Goal: Book appointment/travel/reservation

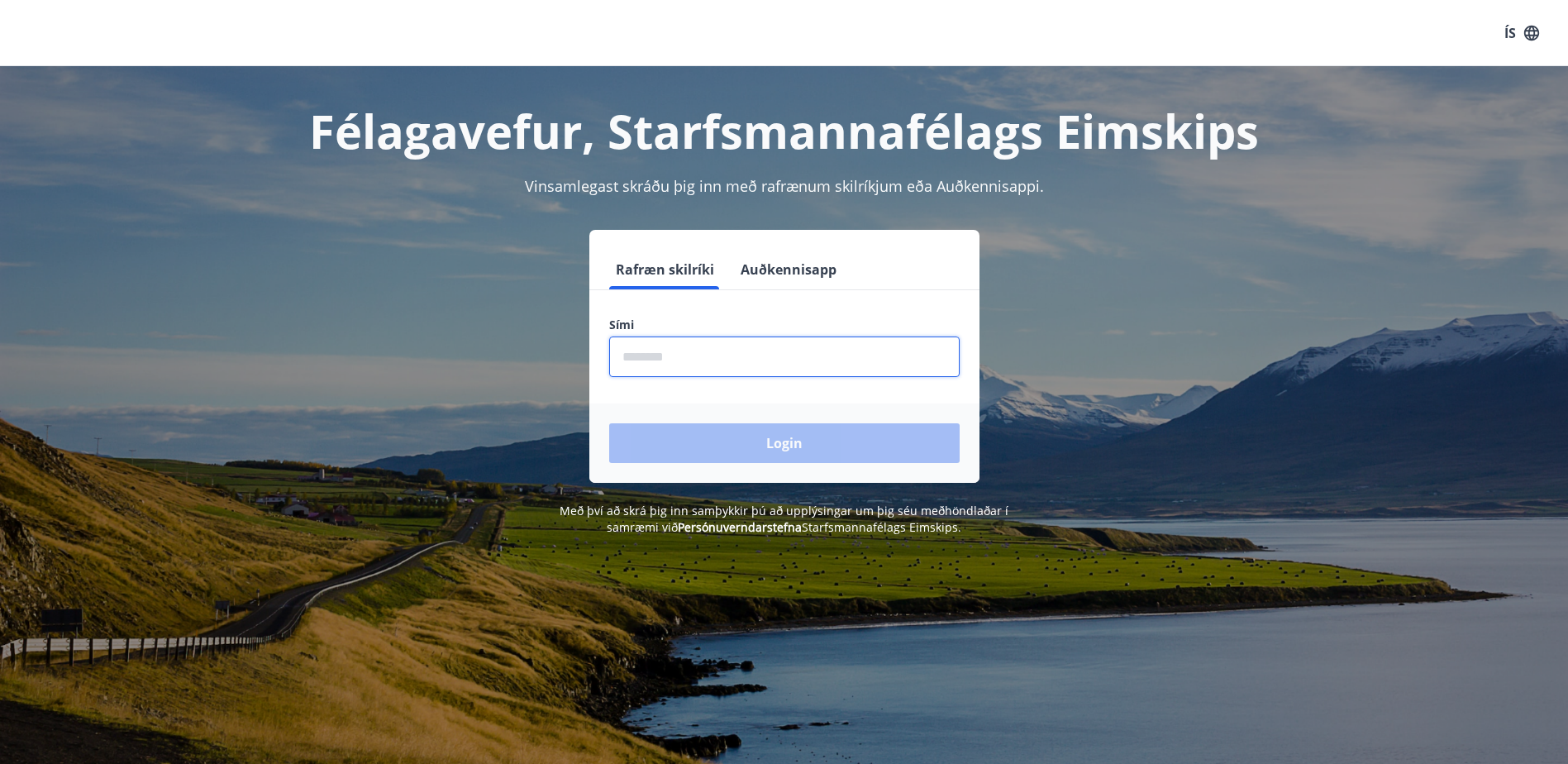
click at [642, 362] on input "phone" at bounding box center [784, 356] width 350 height 41
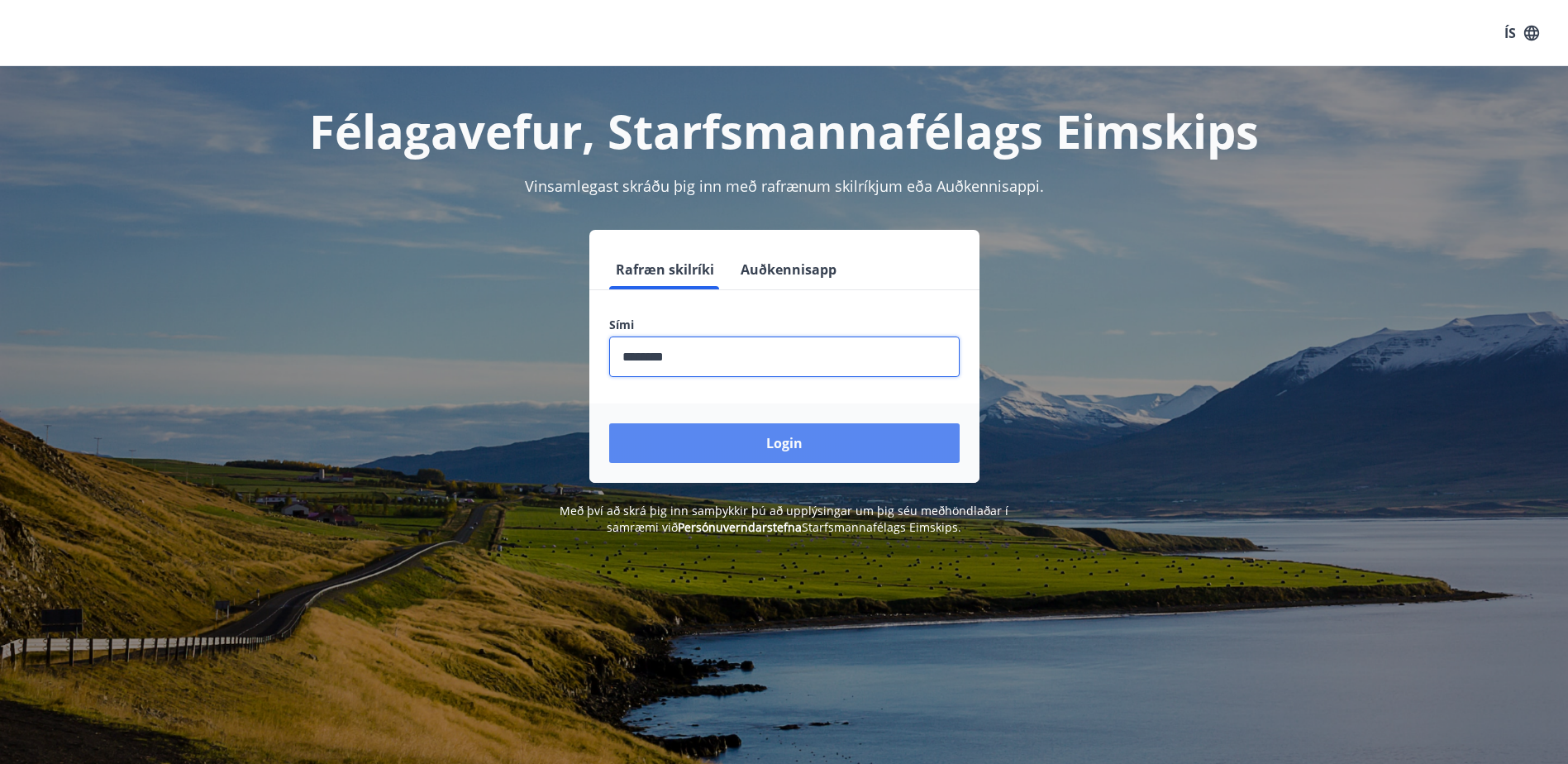
type input "********"
click at [797, 448] on button "Login" at bounding box center [784, 443] width 350 height 40
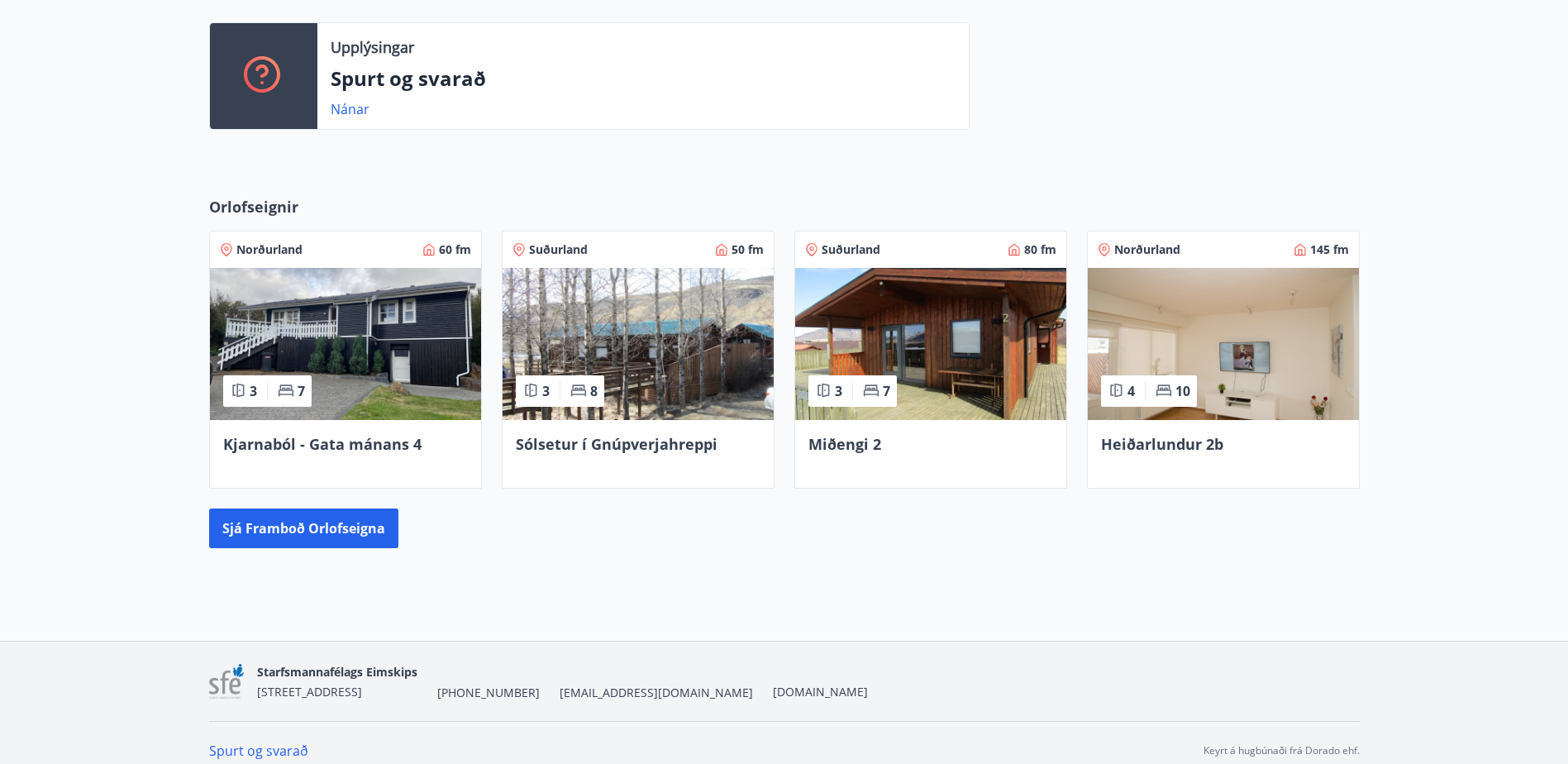
scroll to position [459, 0]
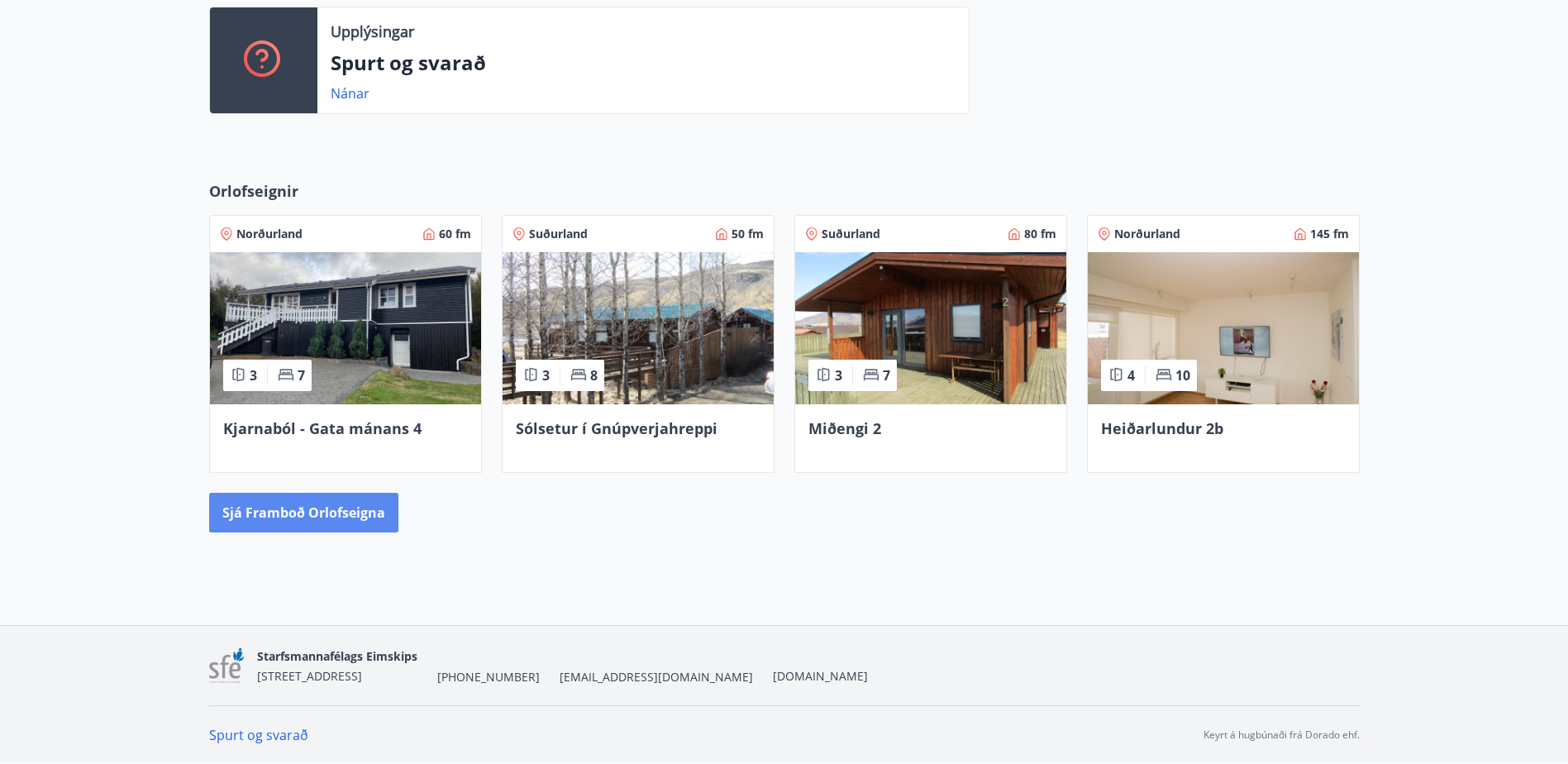
click at [276, 512] on button "Sjá framboð orlofseigna" at bounding box center [303, 513] width 189 height 40
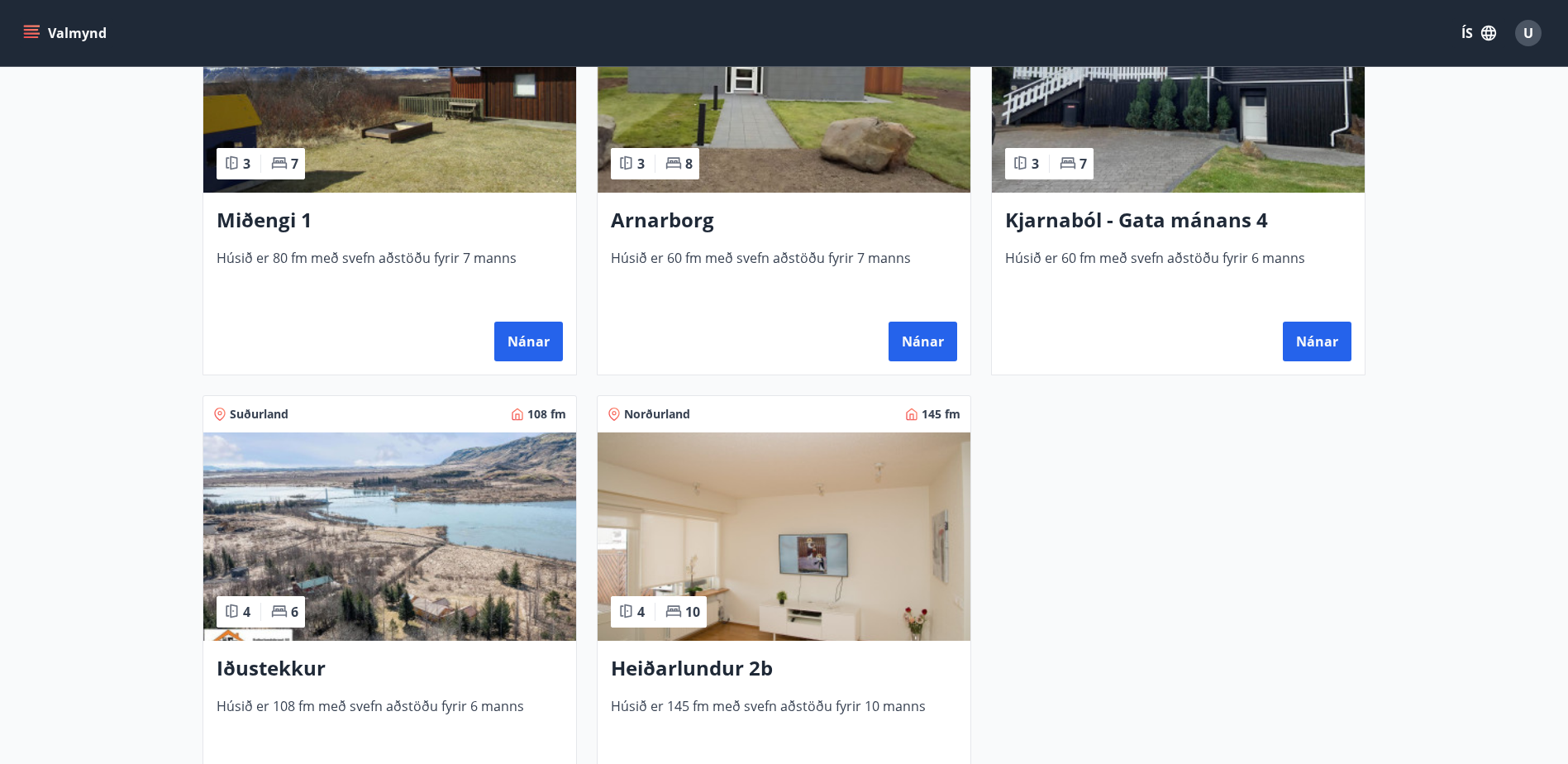
scroll to position [909, 0]
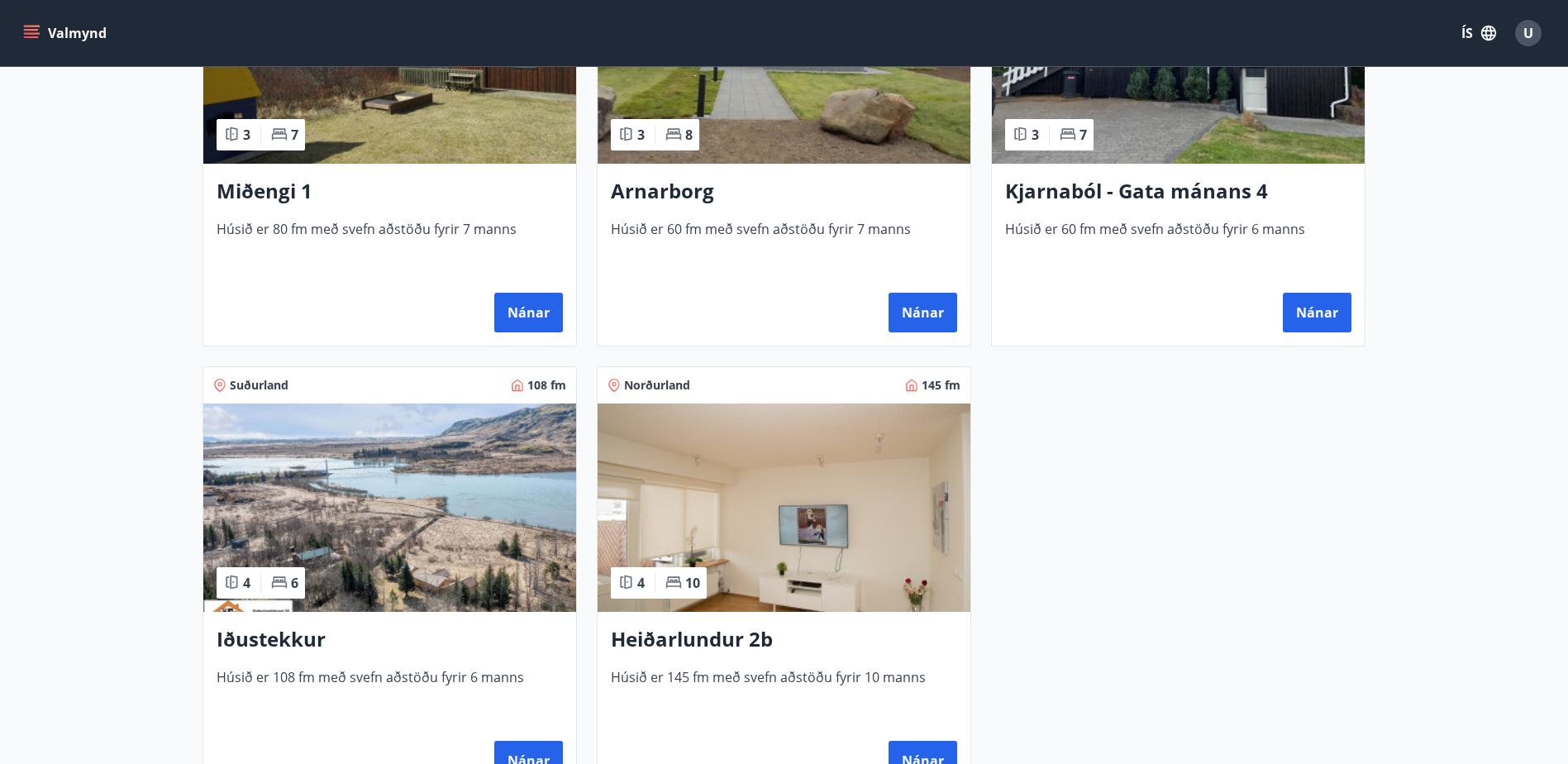
click at [452, 491] on img at bounding box center [389, 507] width 373 height 209
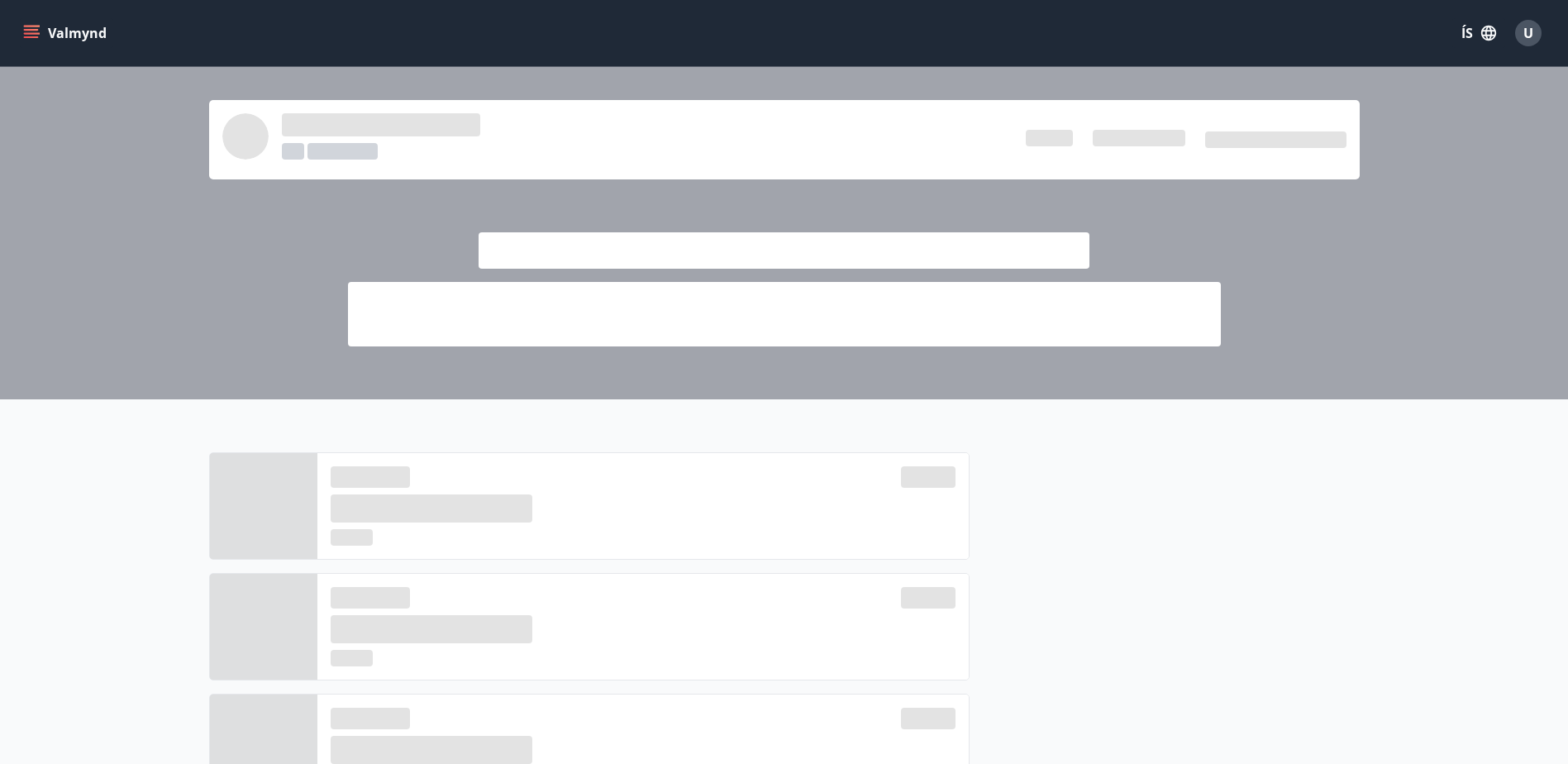
scroll to position [459, 0]
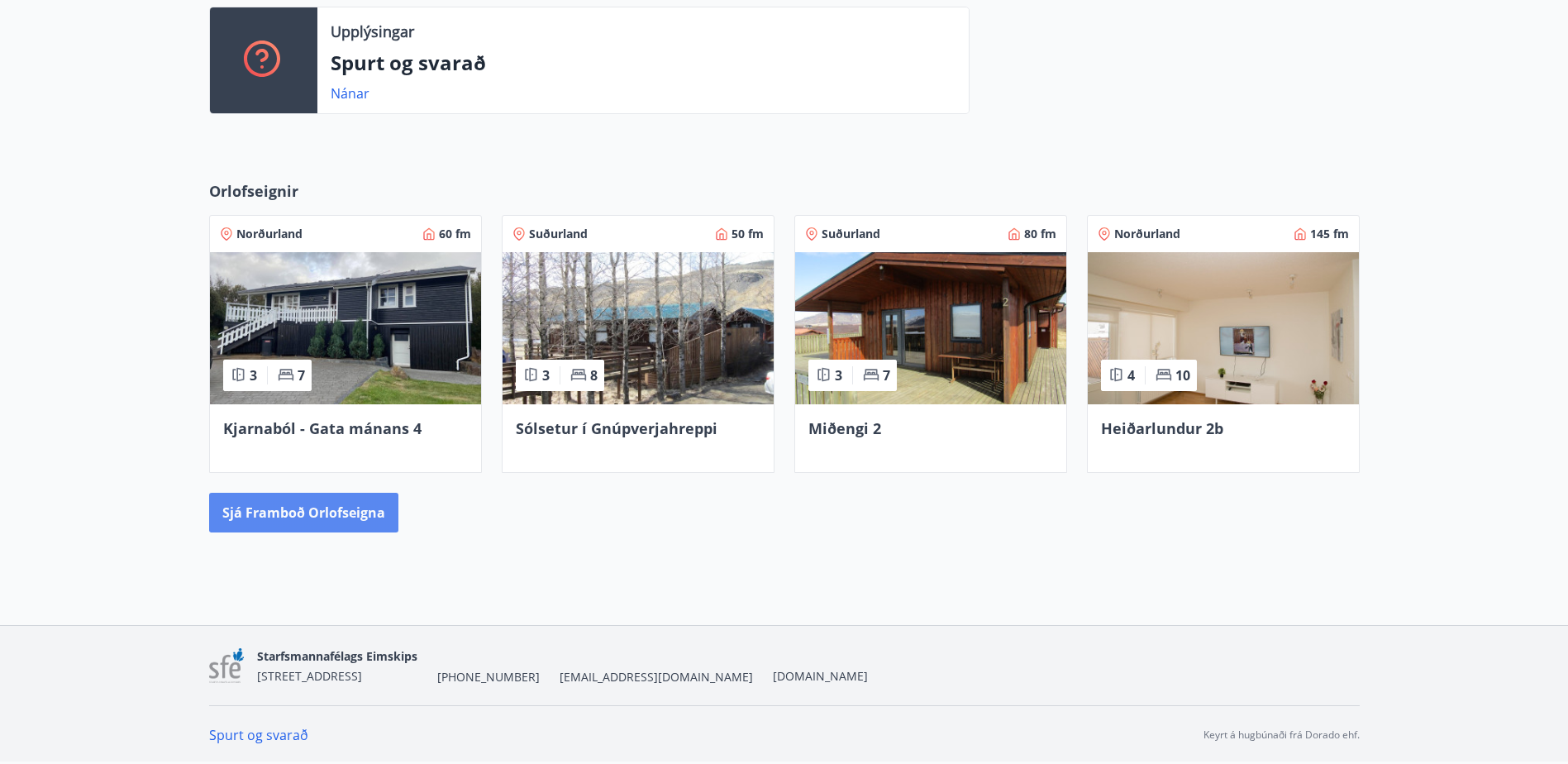
click at [294, 507] on button "Sjá framboð orlofseigna" at bounding box center [303, 513] width 189 height 40
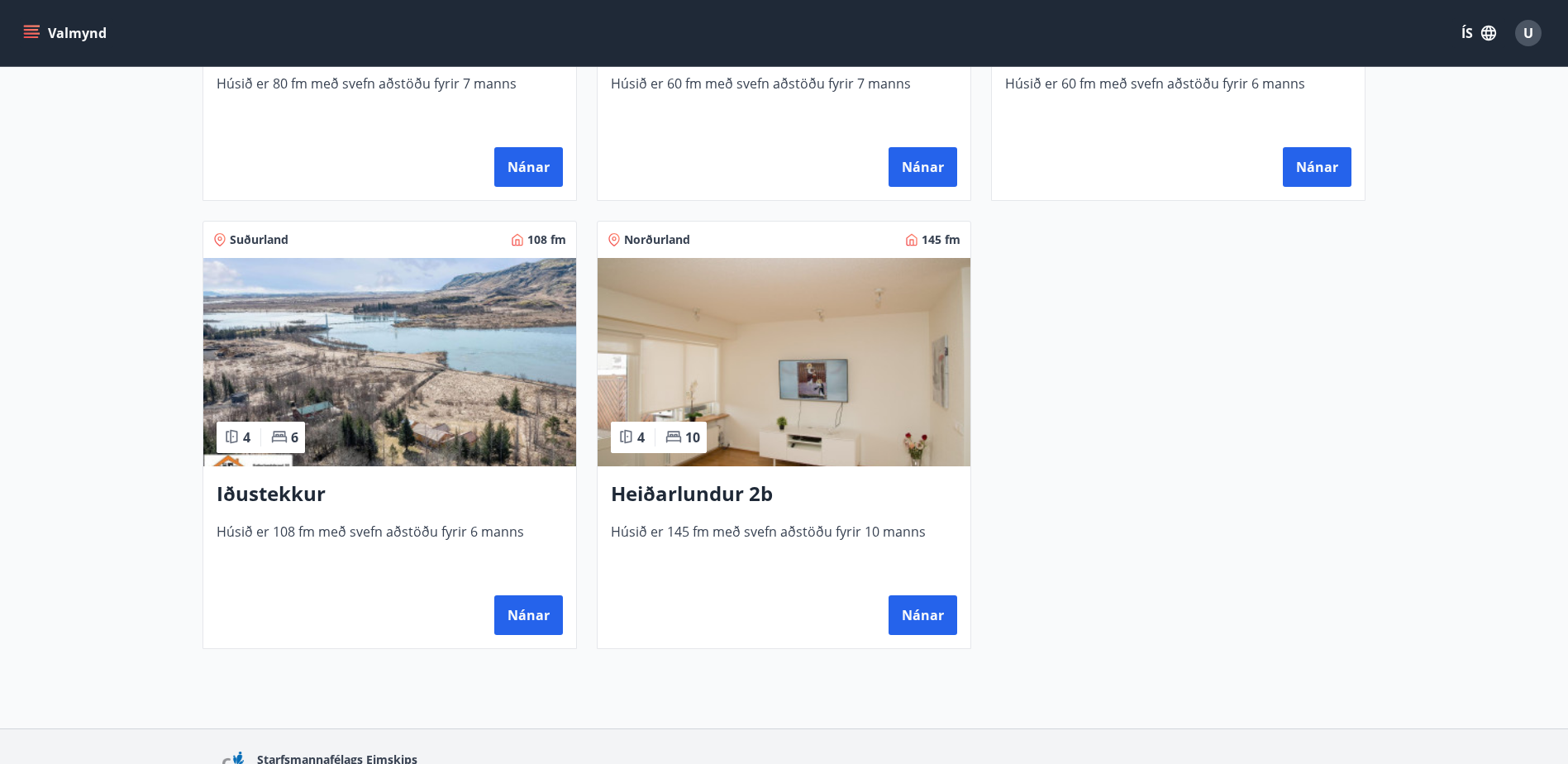
scroll to position [1158, 0]
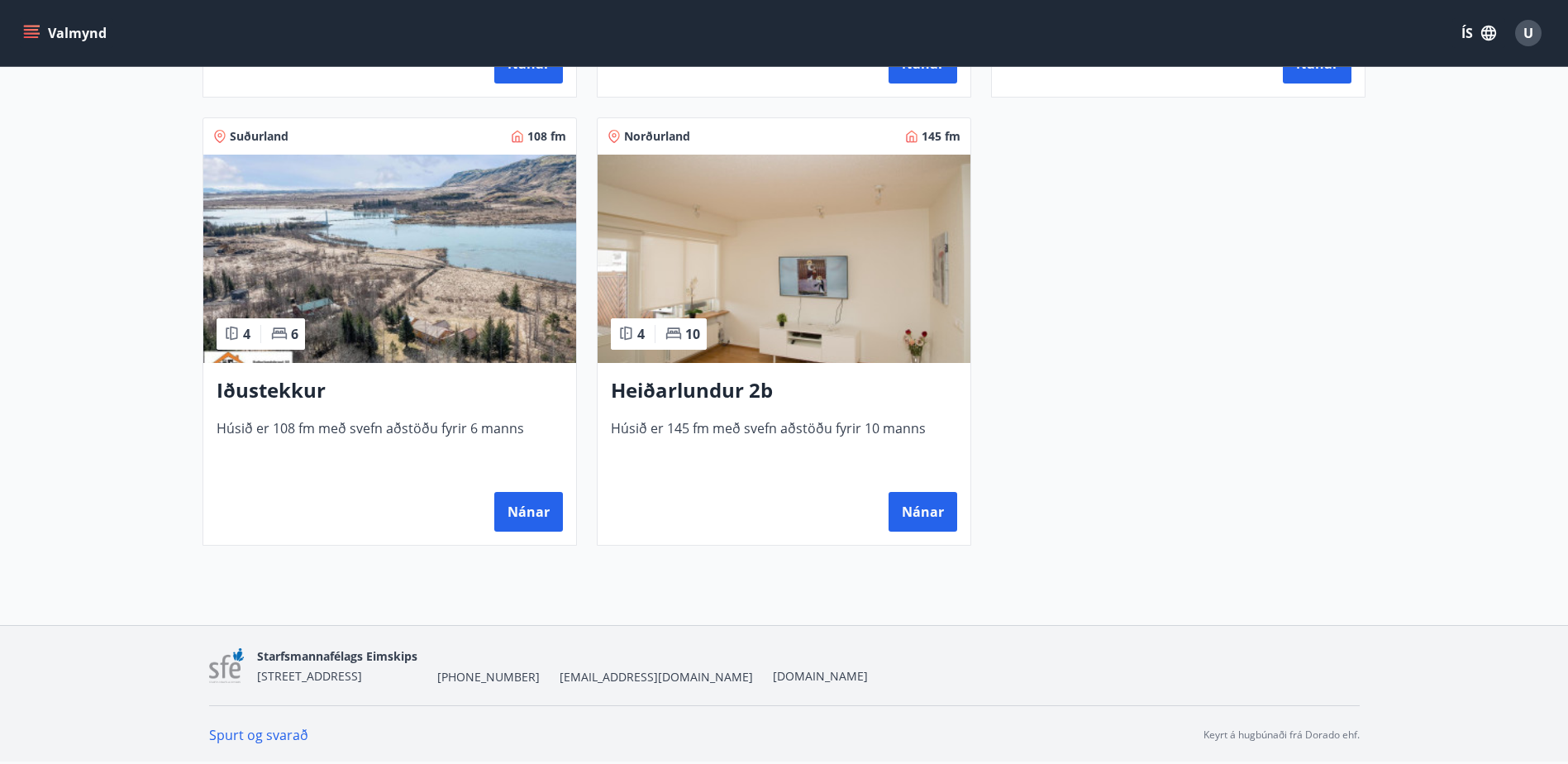
click at [405, 249] on img at bounding box center [389, 259] width 373 height 209
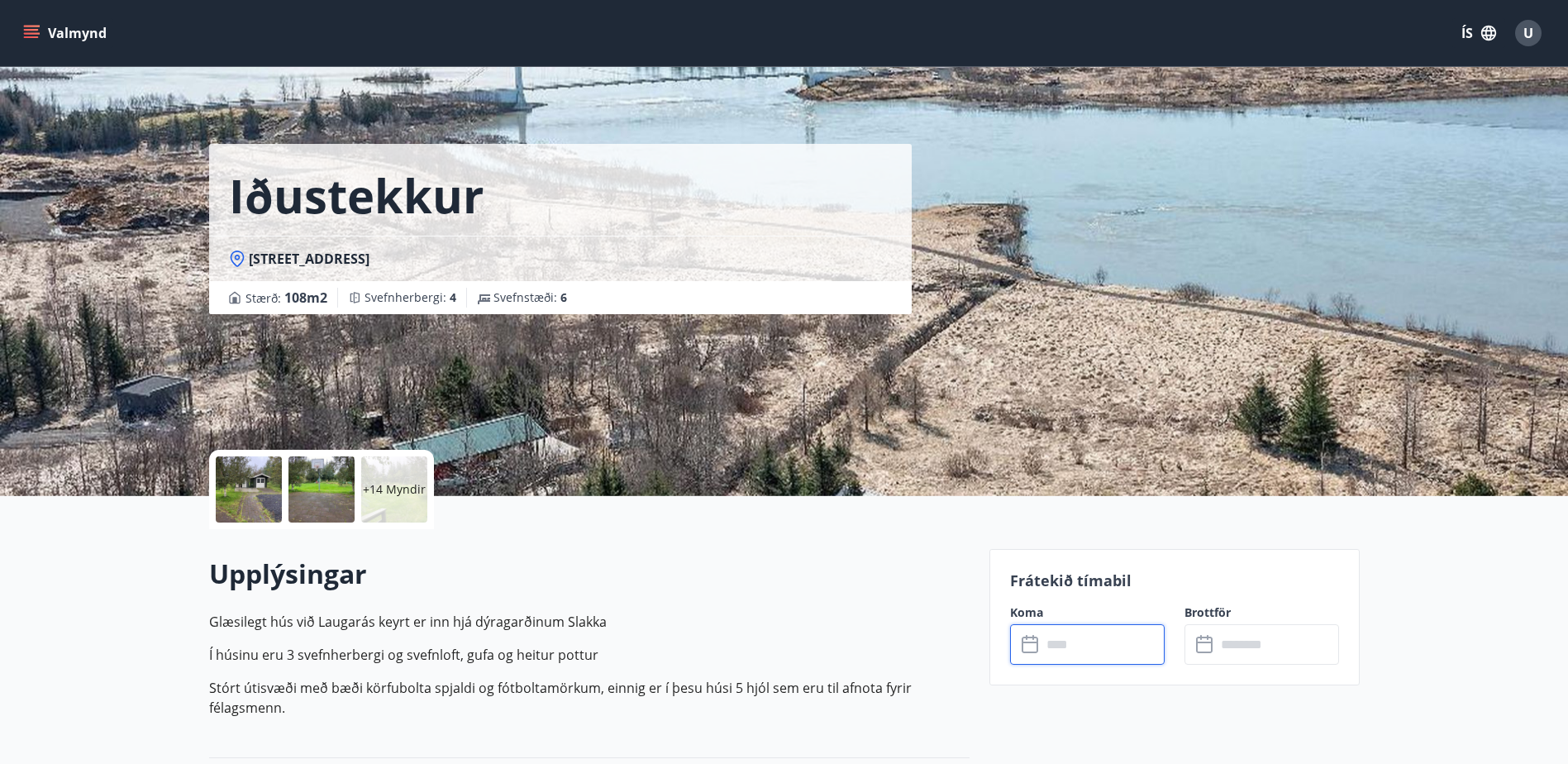
click at [1092, 635] on input "text" at bounding box center [1103, 644] width 123 height 41
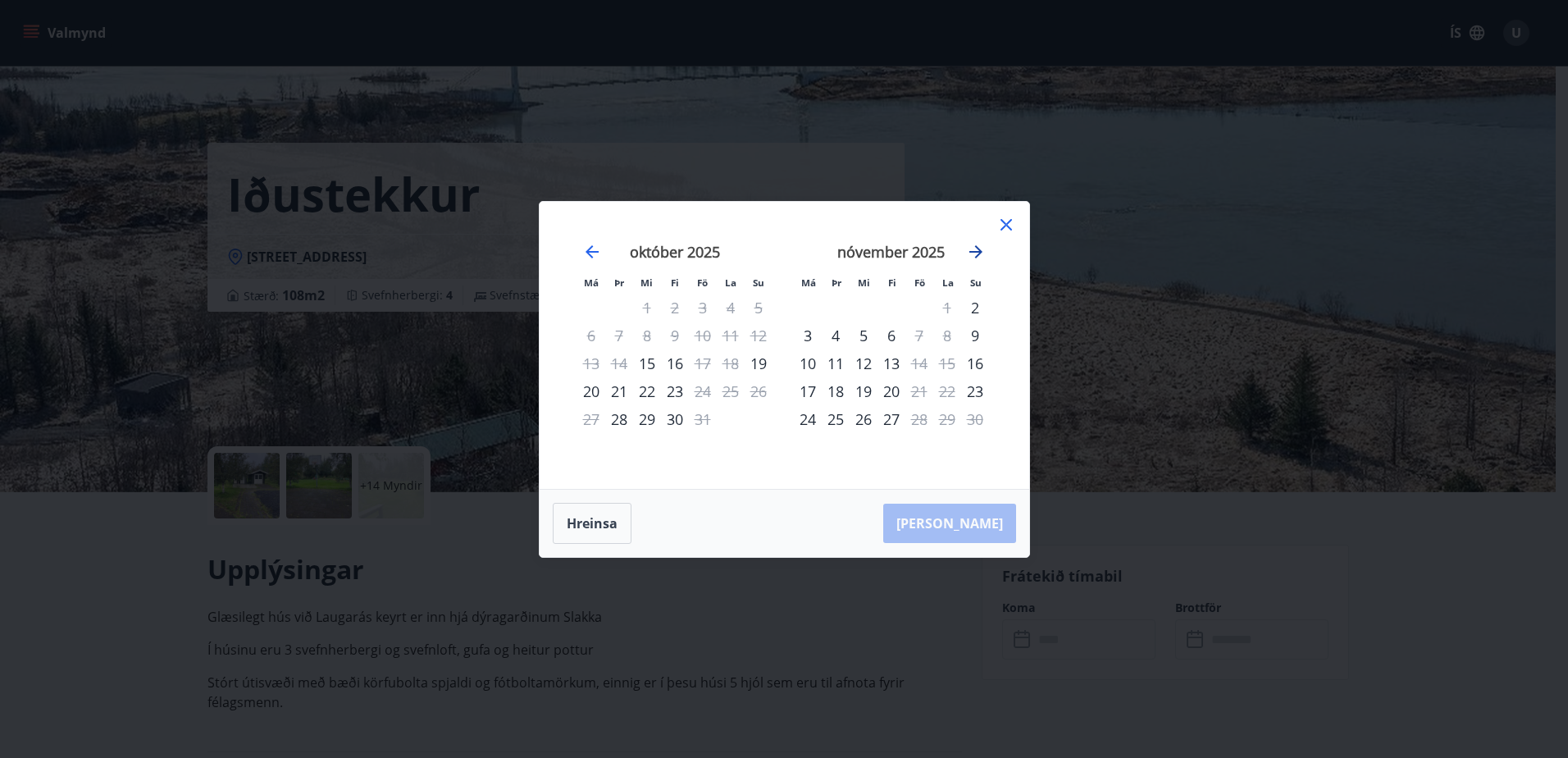
click at [978, 250] on icon "Move forward to switch to the next month." at bounding box center [975, 251] width 20 height 20
click at [586, 247] on icon "Move backward to switch to the previous month." at bounding box center [591, 251] width 20 height 20
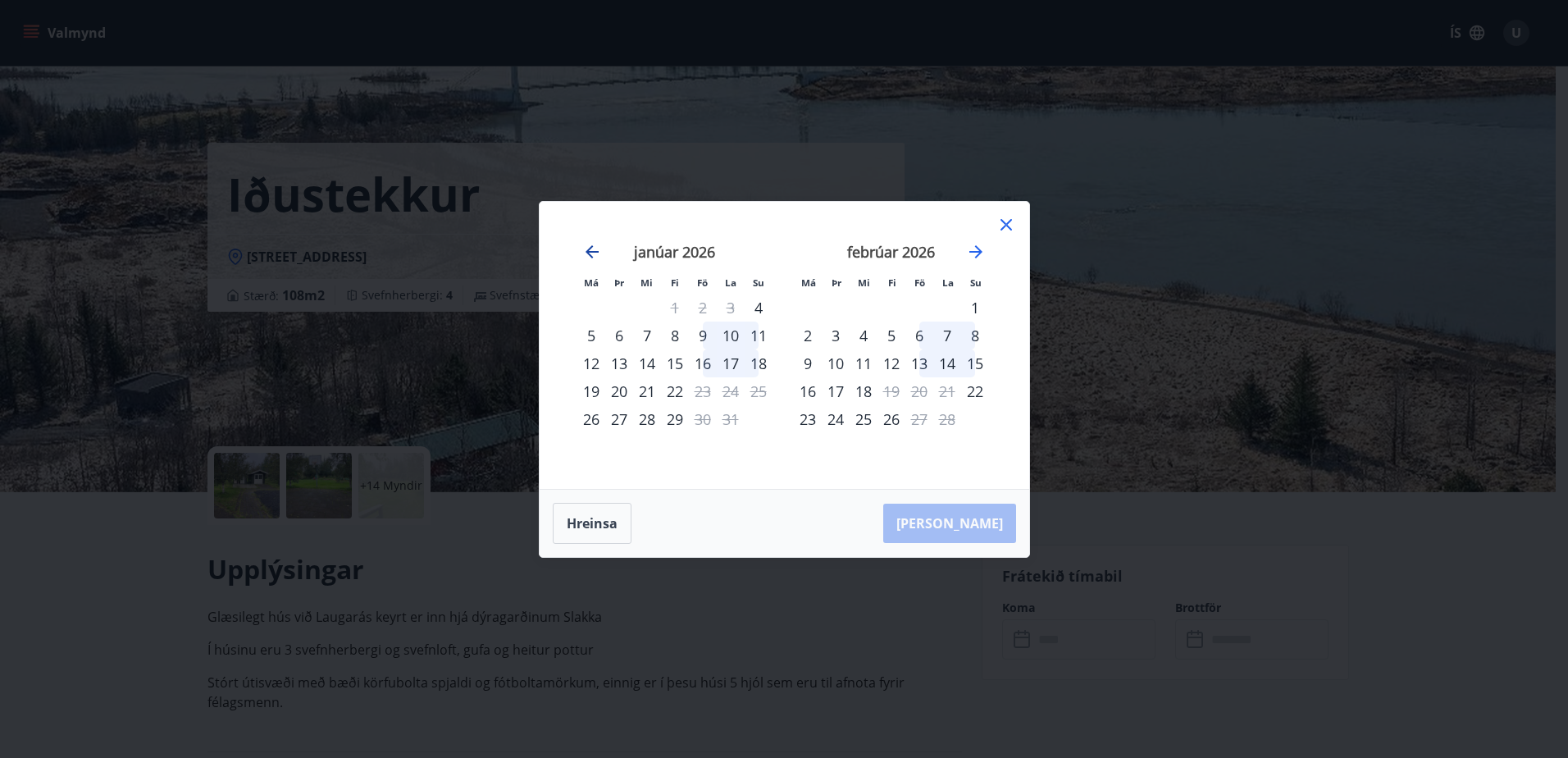
click at [586, 247] on icon "Move backward to switch to the previous month." at bounding box center [591, 251] width 20 height 20
click at [975, 249] on icon "Move forward to switch to the next month." at bounding box center [975, 251] width 20 height 20
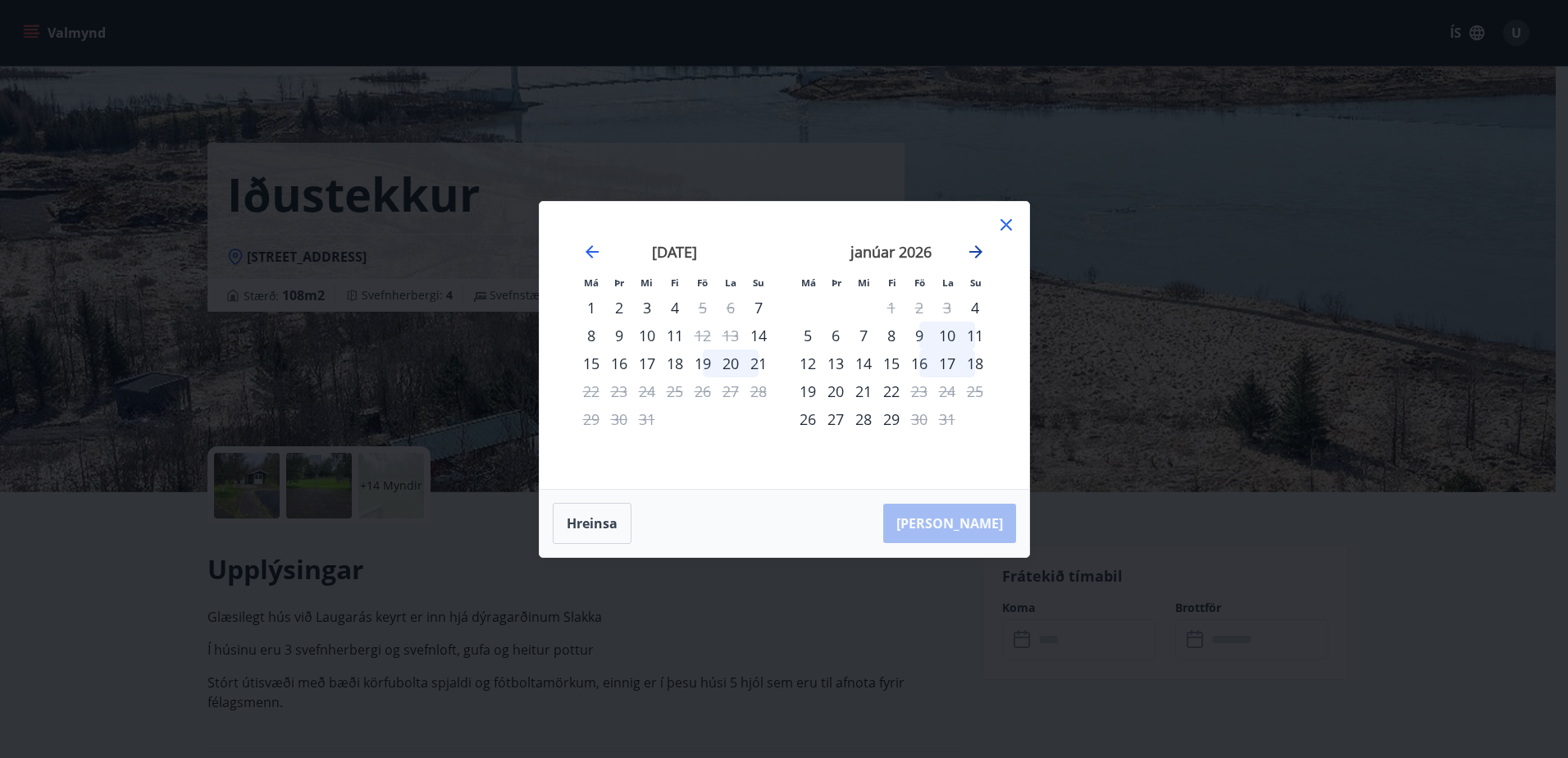
click at [975, 249] on icon "Move forward to switch to the next month." at bounding box center [975, 251] width 20 height 20
click at [1009, 220] on icon at bounding box center [1006, 225] width 11 height 11
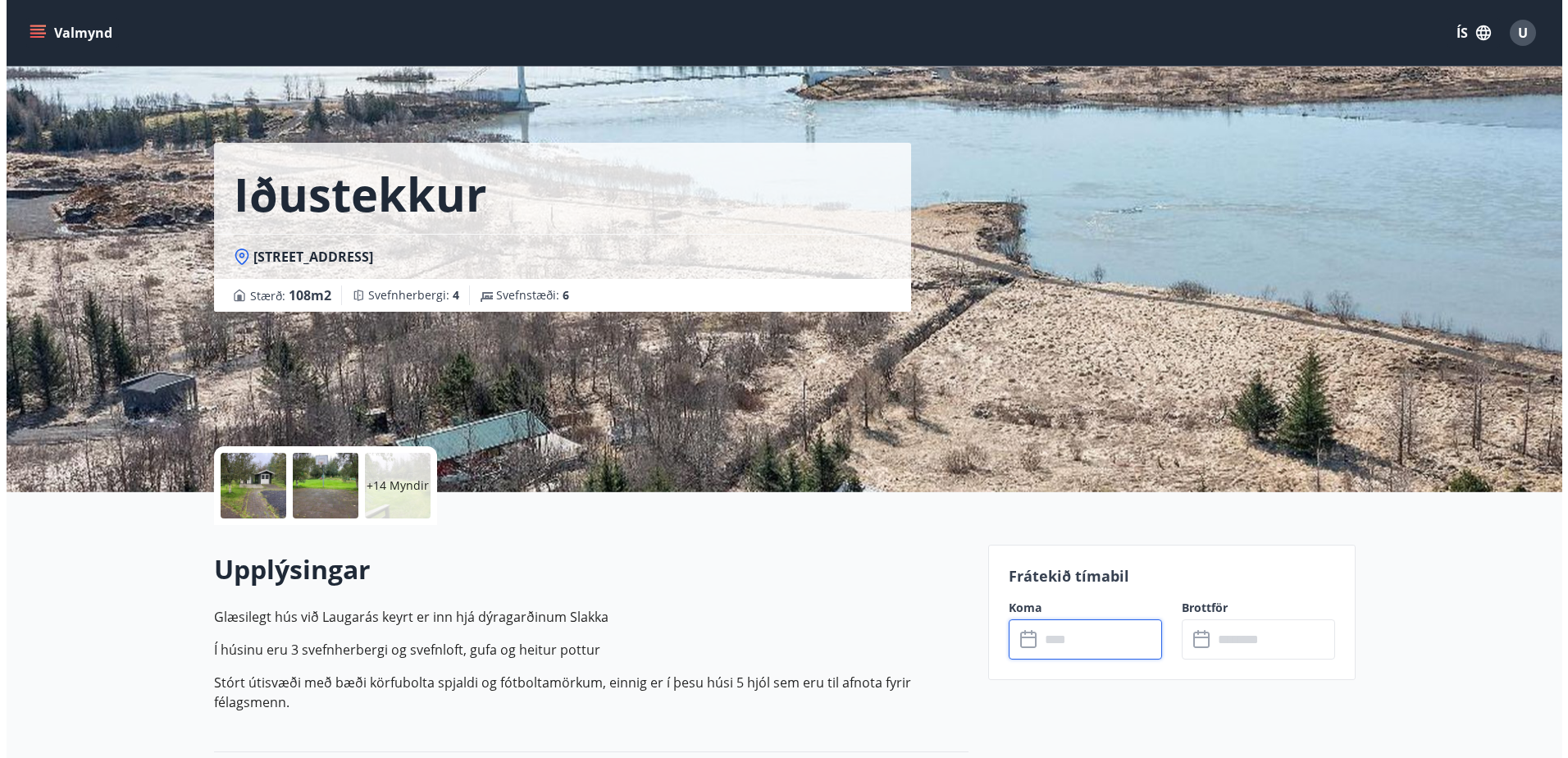
scroll to position [82, 0]
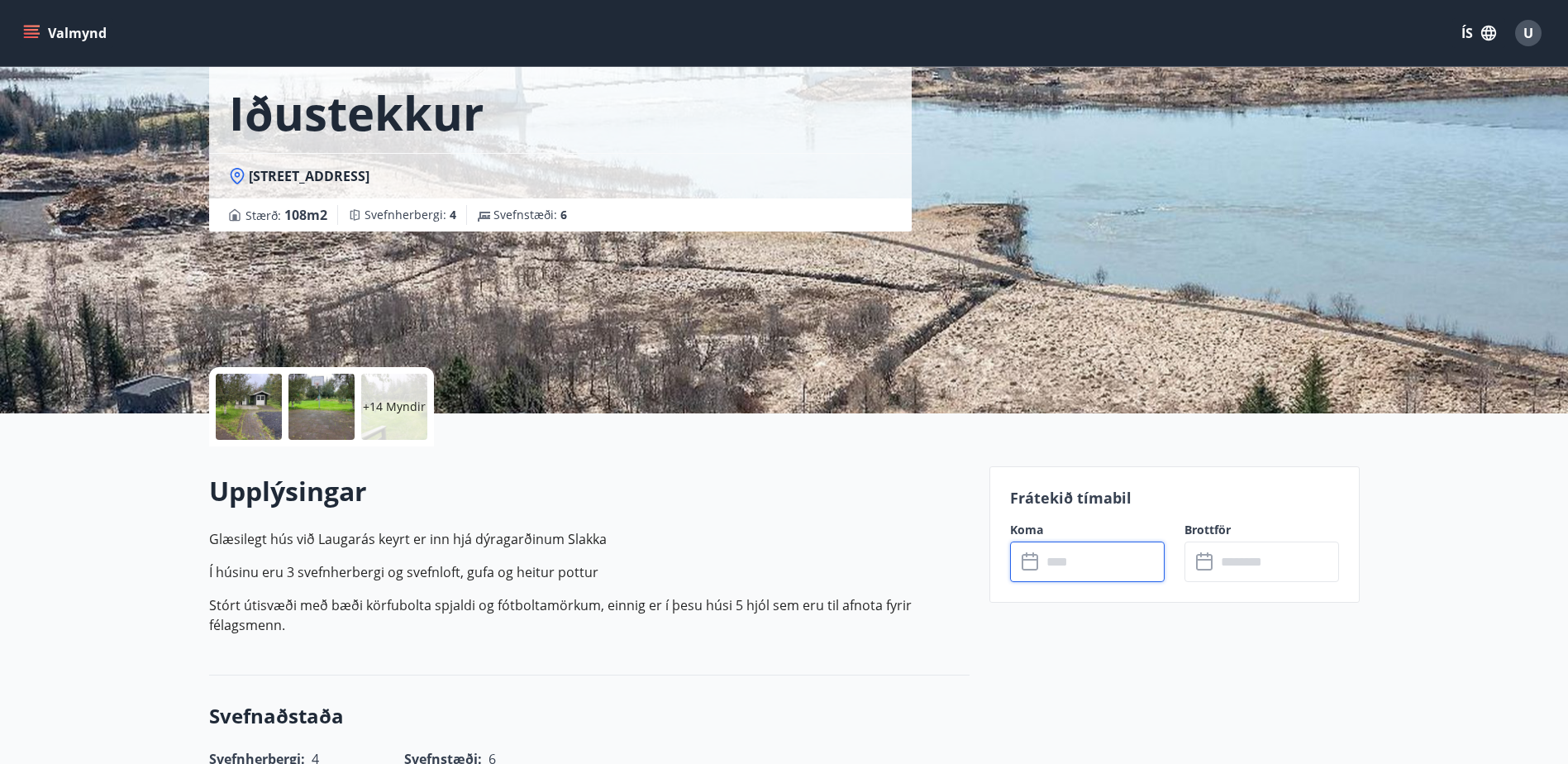
click at [388, 406] on p "+14 Myndir" at bounding box center [394, 407] width 63 height 17
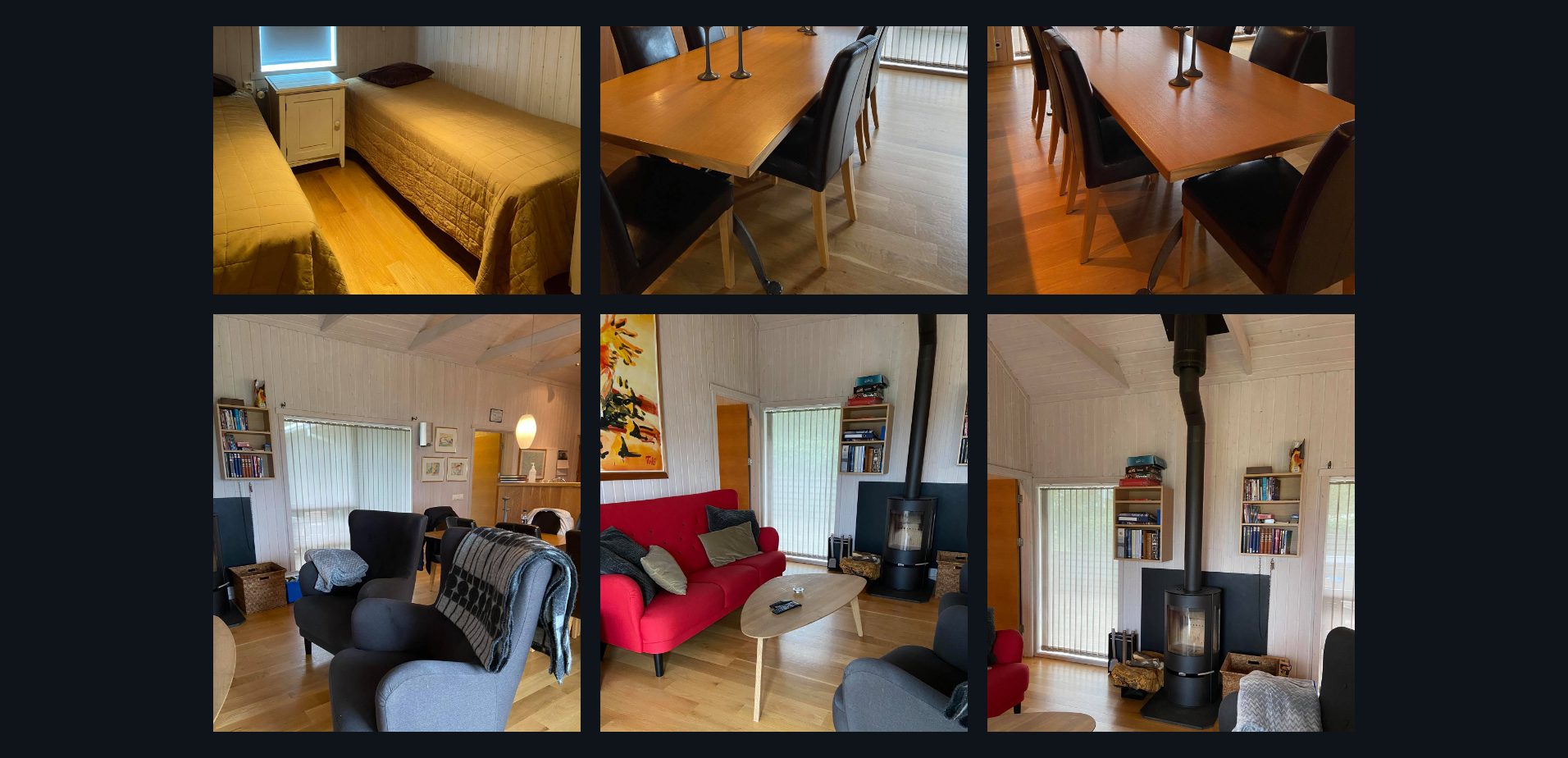
scroll to position [2296, 0]
